Goal: Task Accomplishment & Management: Complete application form

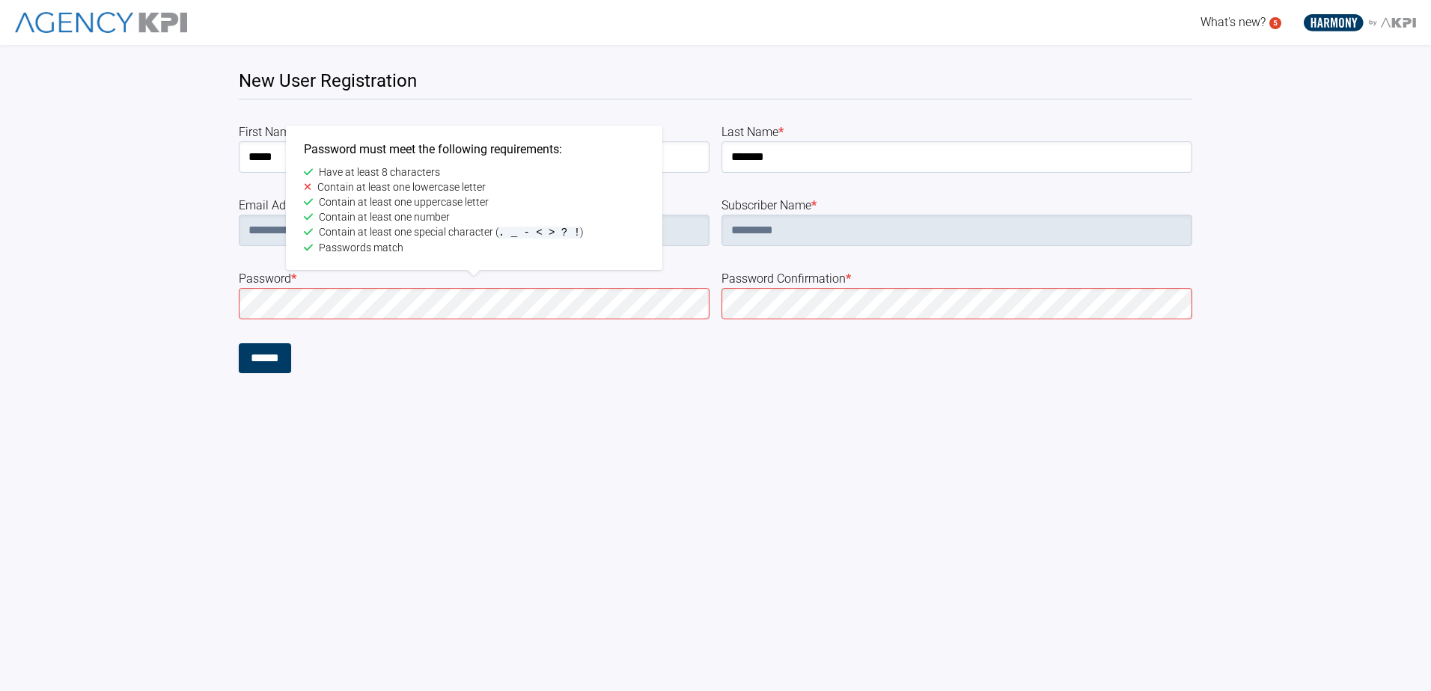
click at [235, 310] on div "**********" at bounding box center [715, 209] width 1431 height 329
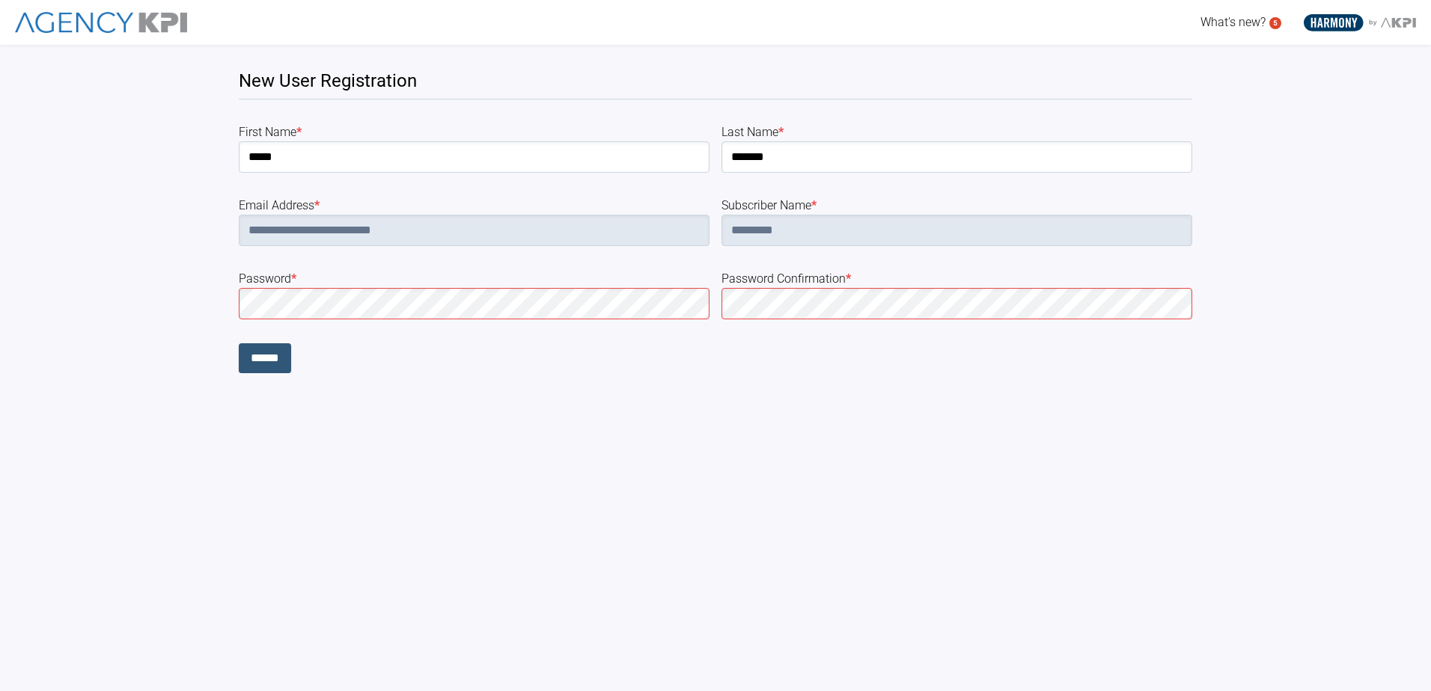
click at [242, 352] on input "******" at bounding box center [265, 358] width 52 height 30
